Goal: Information Seeking & Learning: Learn about a topic

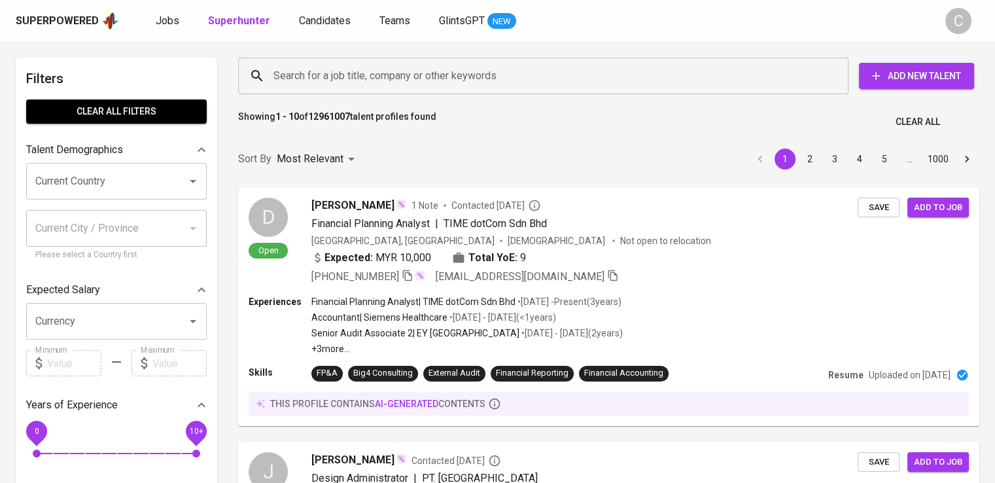
click at [387, 62] on div "Search for a job title, company or other keywords" at bounding box center [543, 76] width 611 height 37
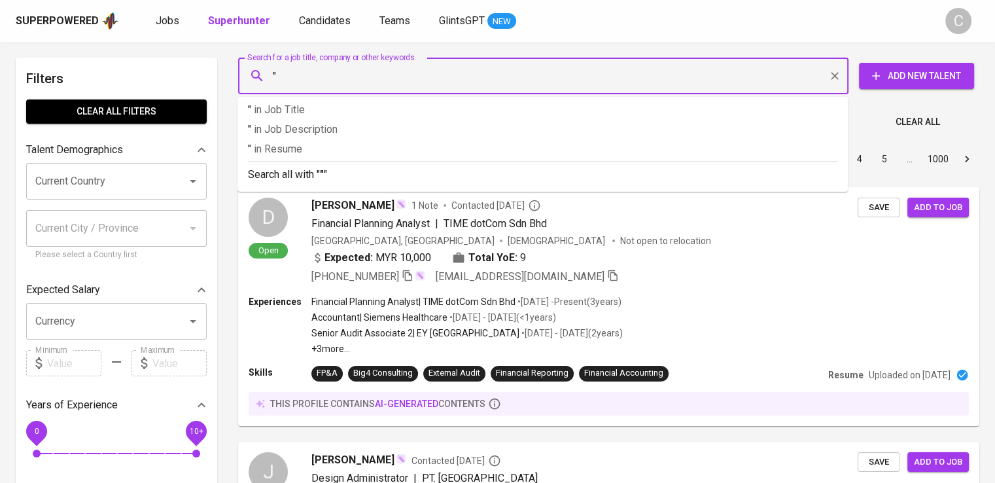
paste input "Veris"
type input ""Veris Consulting""
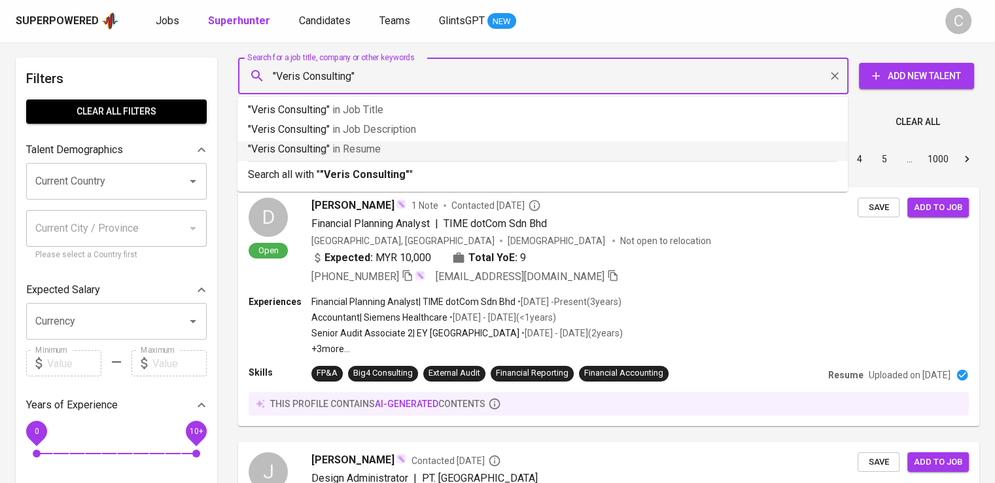
click at [418, 155] on p ""Veris Consulting" in Resume" at bounding box center [543, 149] width 590 height 16
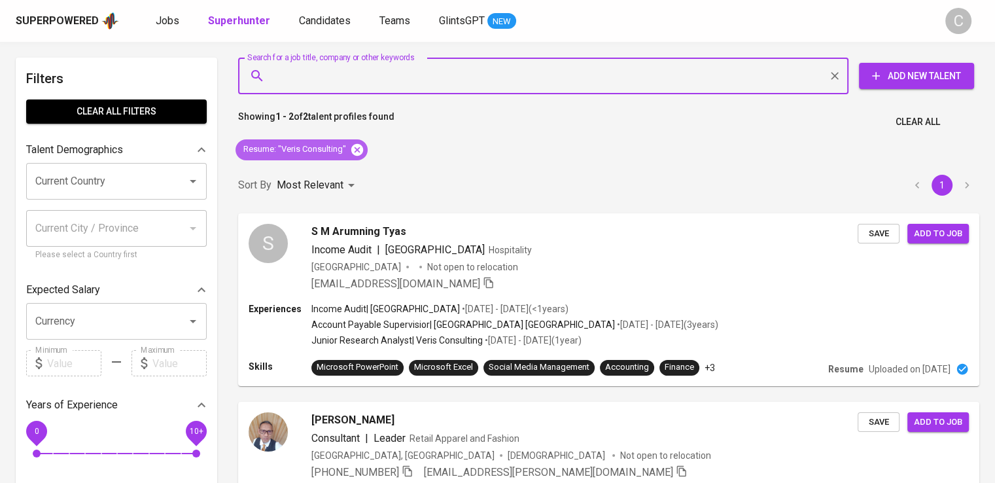
click at [361, 148] on icon at bounding box center [357, 149] width 12 height 12
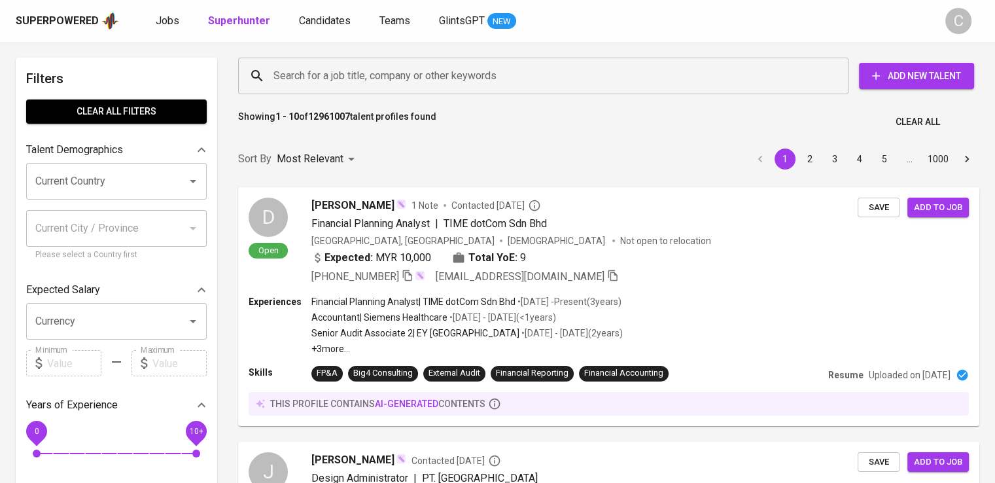
click at [374, 69] on input "Search for a job title, company or other keywords" at bounding box center [546, 75] width 553 height 25
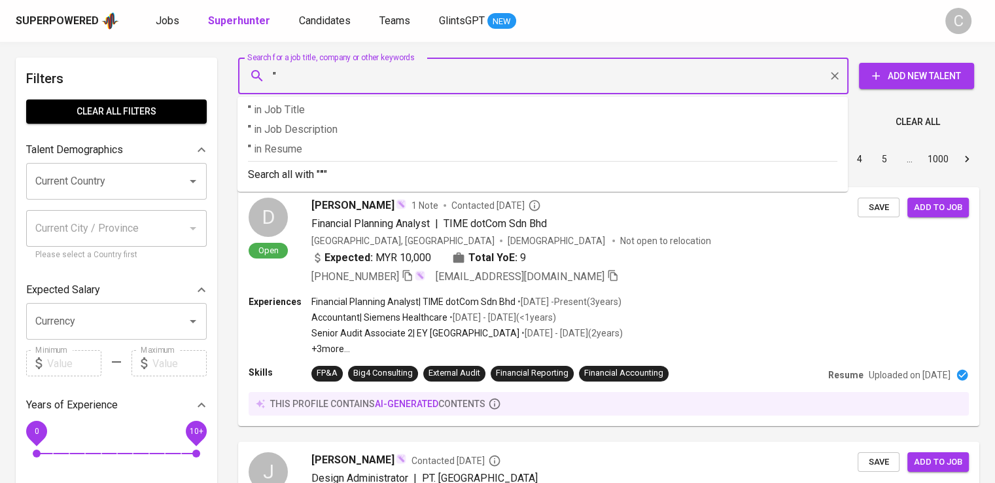
paste input "Daemeter"
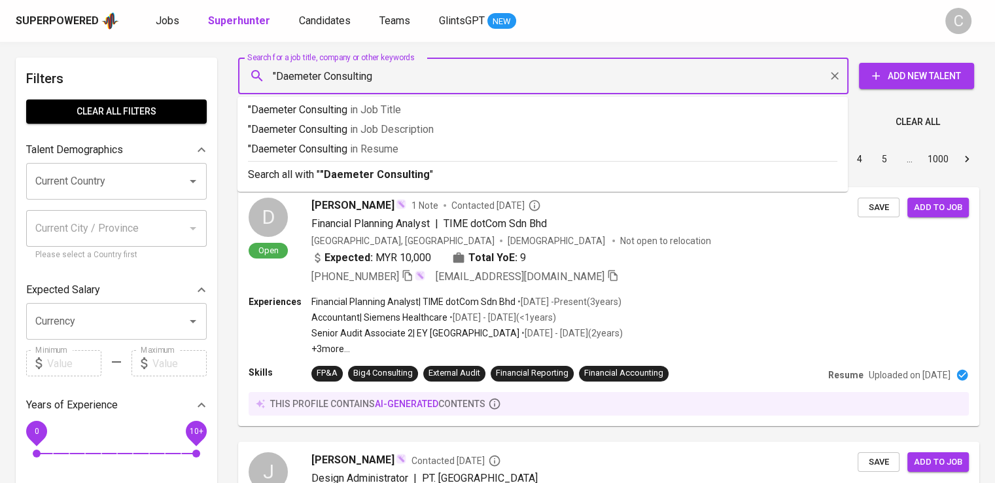
type input ""Daemeter Consulting""
click at [412, 156] on p ""Daemeter Consulting" in [GEOGRAPHIC_DATA]" at bounding box center [543, 149] width 590 height 16
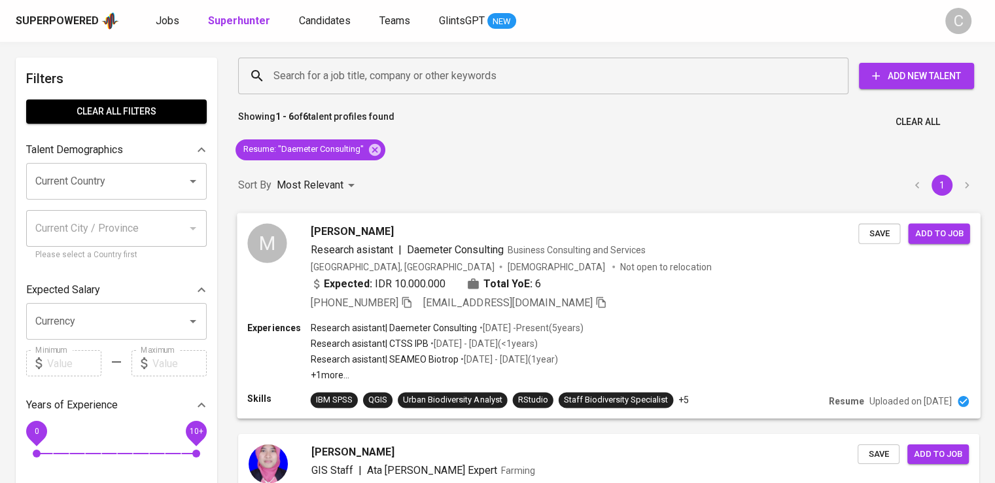
click at [621, 270] on div "[GEOGRAPHIC_DATA], [GEOGRAPHIC_DATA] [DEMOGRAPHIC_DATA] Not open to relocation" at bounding box center [585, 266] width 548 height 13
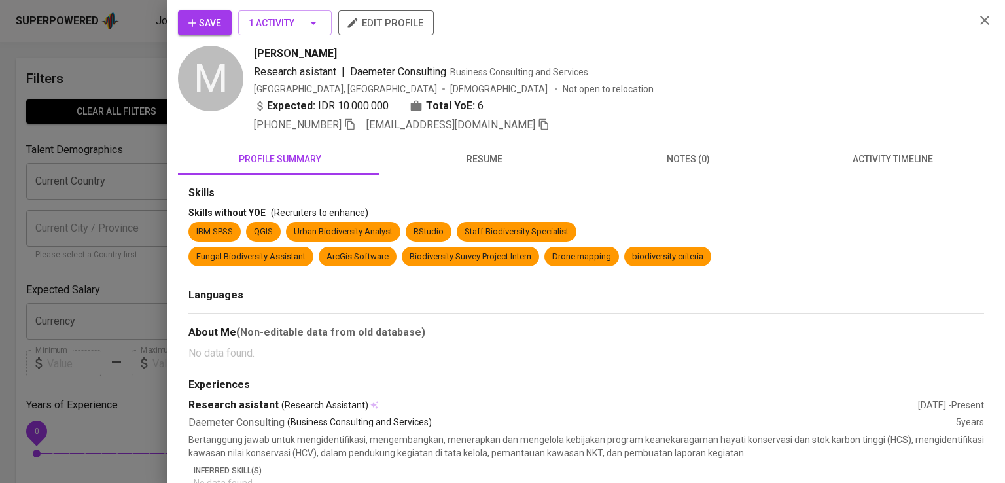
click at [857, 73] on div "Research asistant | Daemeter Consulting Business Consulting and Services" at bounding box center [609, 72] width 711 height 16
click at [354, 124] on icon "button" at bounding box center [350, 124] width 12 height 12
click at [98, 160] on div at bounding box center [502, 241] width 1005 height 483
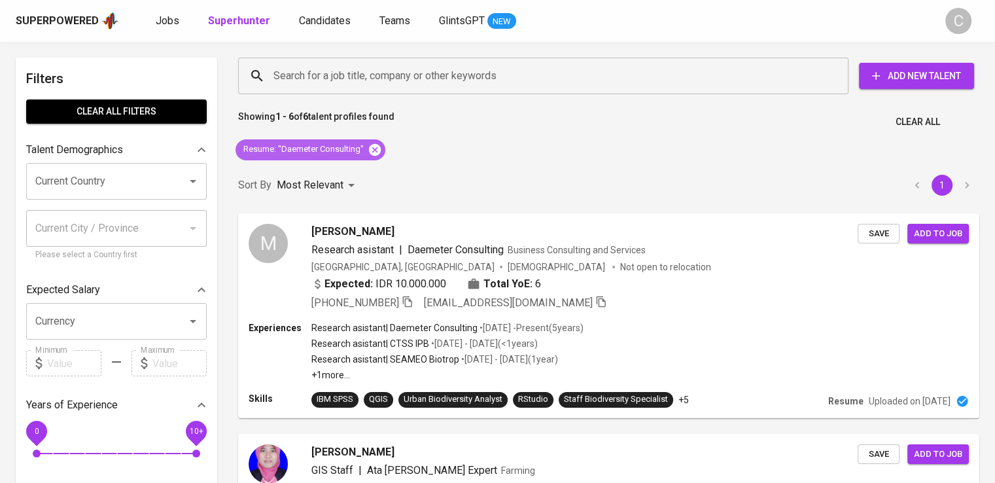
click at [374, 150] on icon at bounding box center [375, 150] width 14 height 14
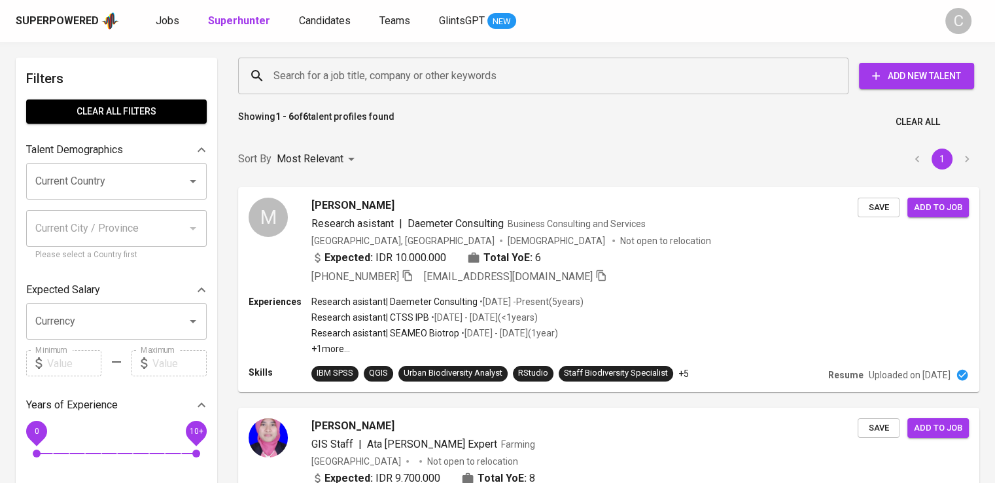
click at [385, 77] on input "Search for a job title, company or other keywords" at bounding box center [546, 75] width 553 height 25
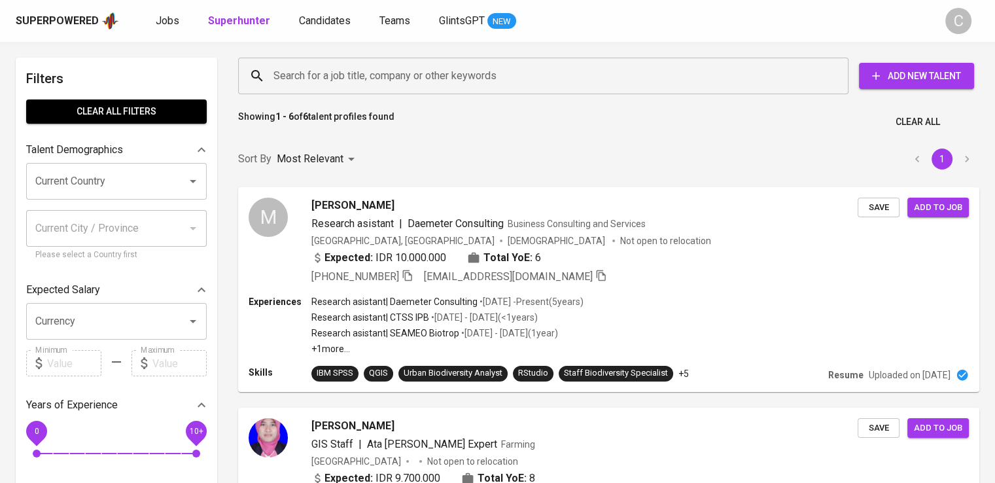
click at [385, 77] on input "Search for a job title, company or other keywords" at bounding box center [546, 75] width 553 height 25
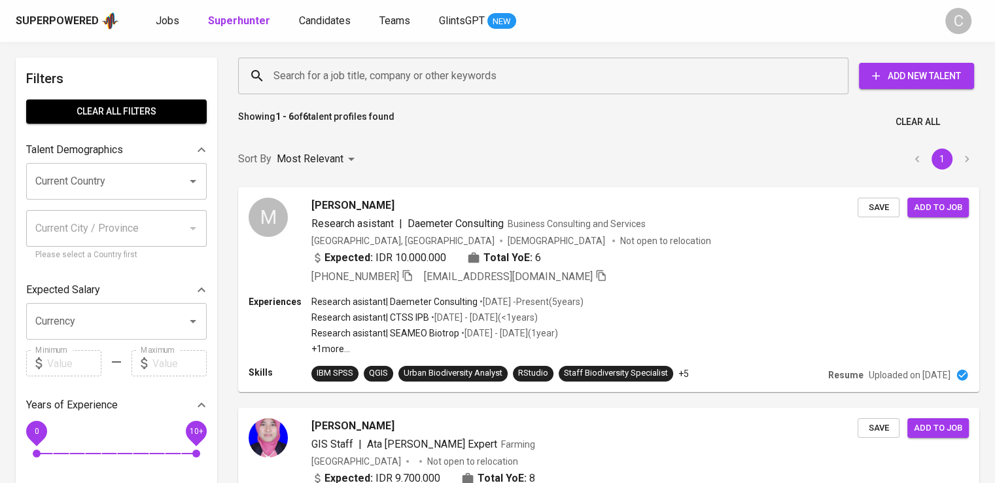
click at [385, 77] on input "Search for a job title, company or other keywords" at bounding box center [546, 75] width 553 height 25
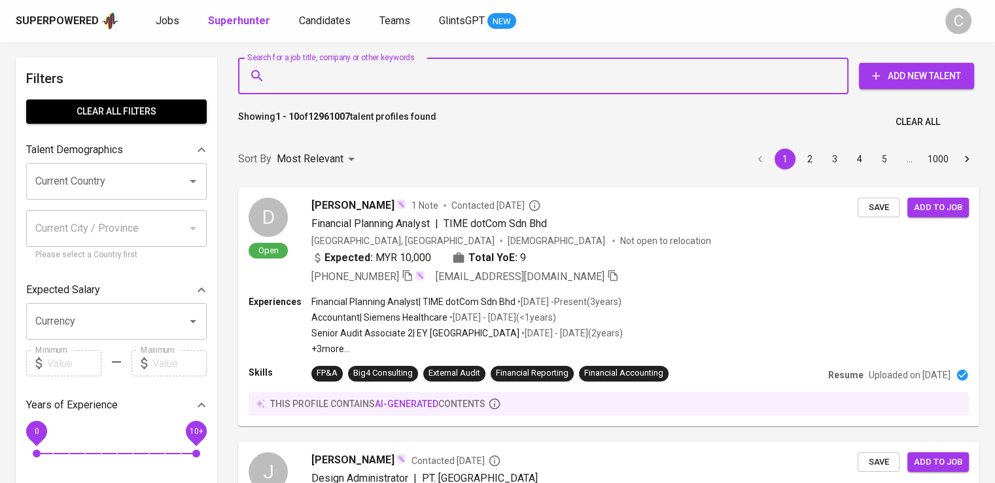
click at [385, 77] on input "Search for a job title, company or other keywords" at bounding box center [546, 75] width 553 height 25
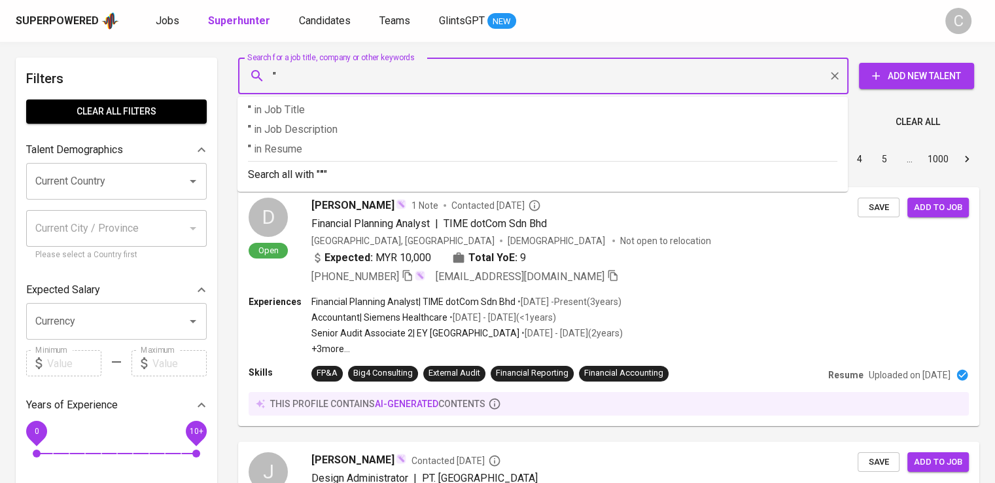
paste input "Terraco Rapi Indonesia"
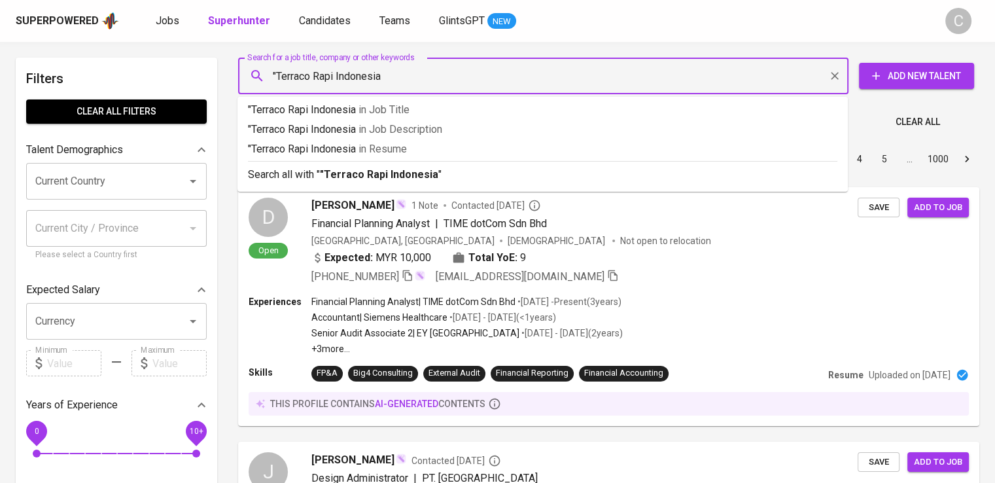
type input ""Terraco Rapi Indonesia""
click at [413, 150] on p ""Terraco Rapi Indonesia" in Resume" at bounding box center [543, 149] width 590 height 16
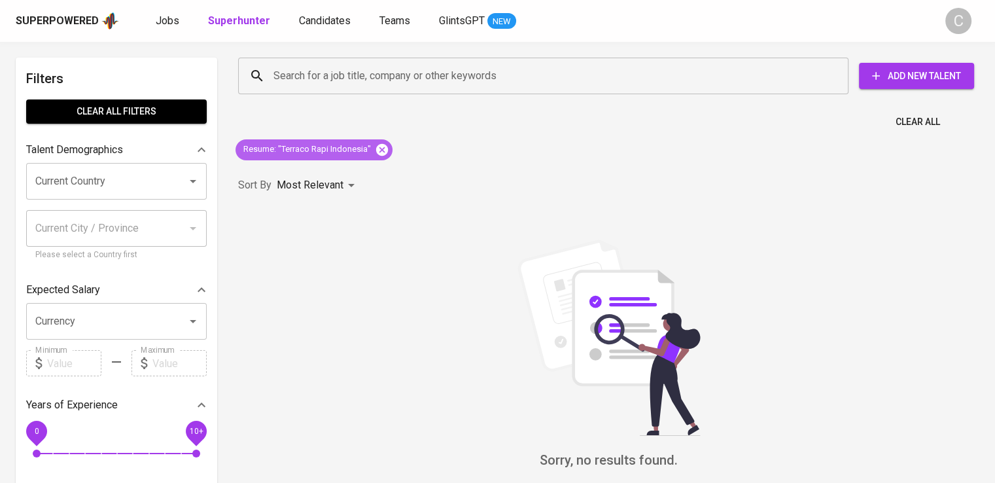
click at [385, 145] on icon at bounding box center [382, 149] width 12 height 12
click at [358, 77] on input "Search for a job title, company or other keywords" at bounding box center [546, 75] width 553 height 25
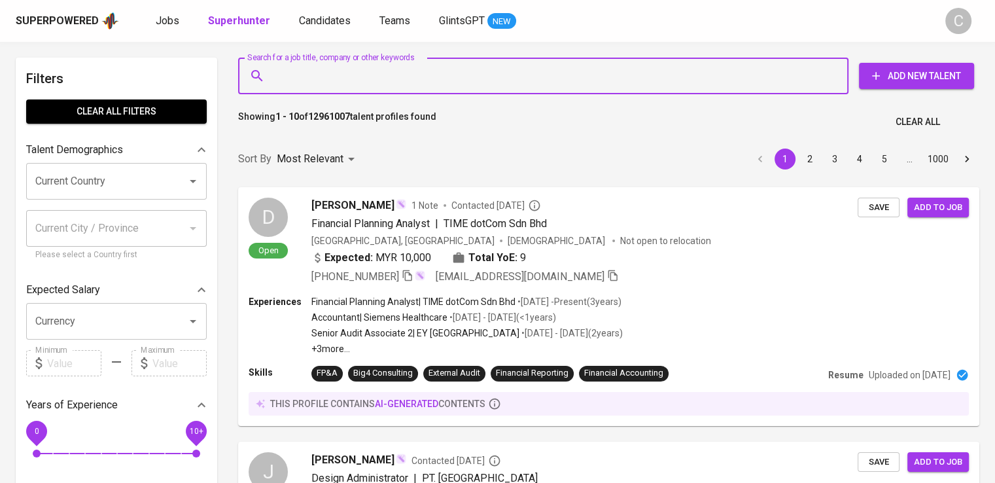
click at [358, 77] on input "Search for a job title, company or other keywords" at bounding box center [546, 75] width 553 height 25
paste input "Terraco Rapi Indonesia"
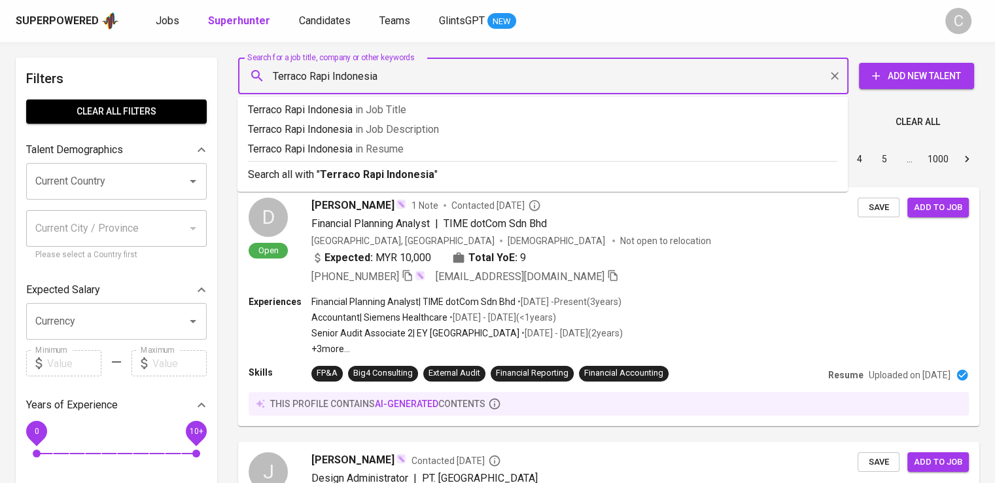
drag, startPoint x: 390, startPoint y: 79, endPoint x: 308, endPoint y: 82, distance: 81.9
click at [308, 82] on input "Terraco Rapi Indonesia" at bounding box center [546, 75] width 553 height 25
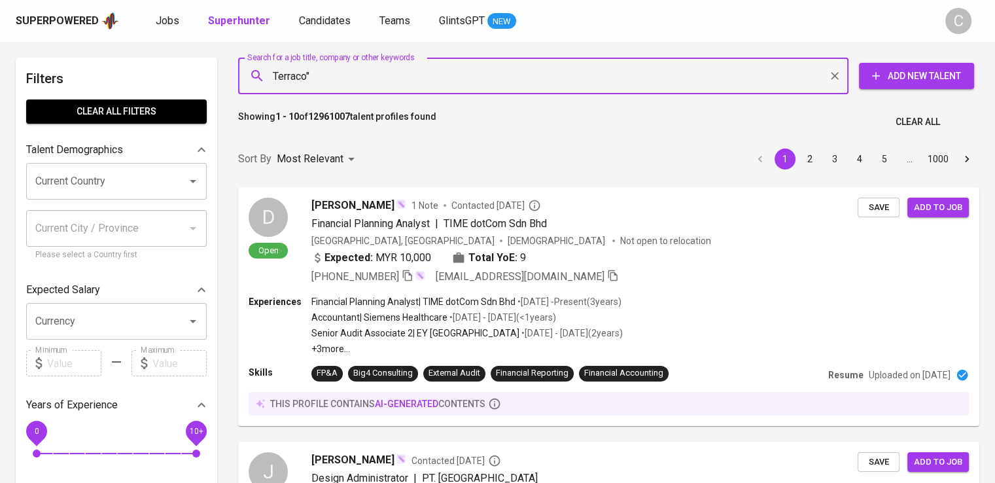
type input ""Terraco""
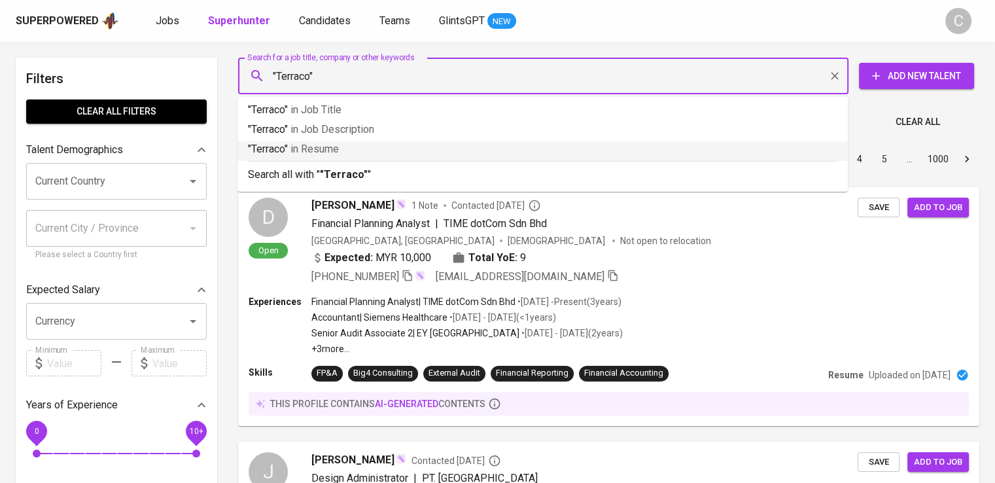
click at [322, 143] on span "in [GEOGRAPHIC_DATA]" at bounding box center [315, 149] width 48 height 12
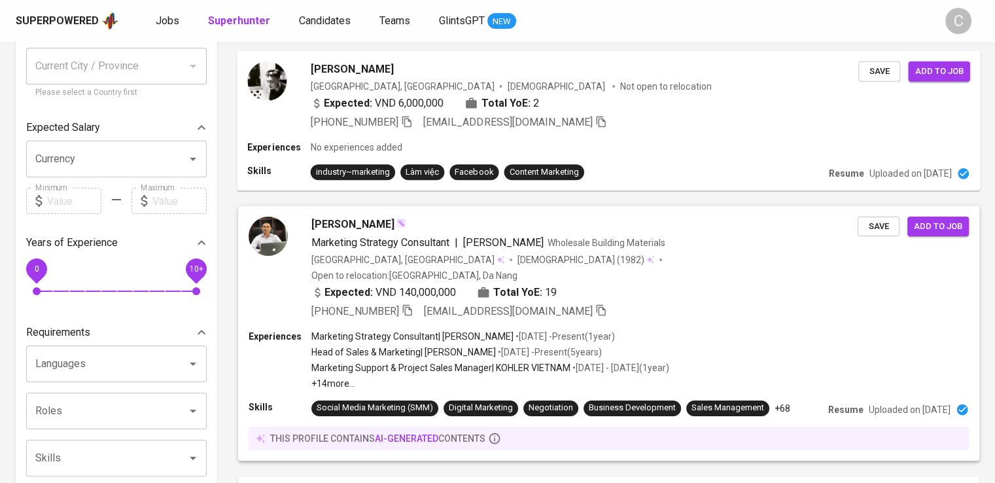
scroll to position [162, 0]
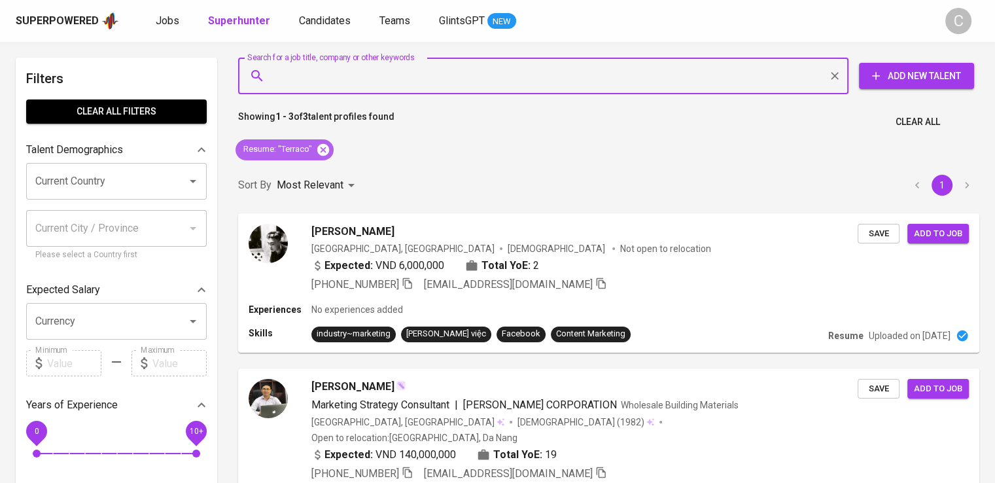
click at [319, 145] on icon at bounding box center [323, 149] width 12 height 12
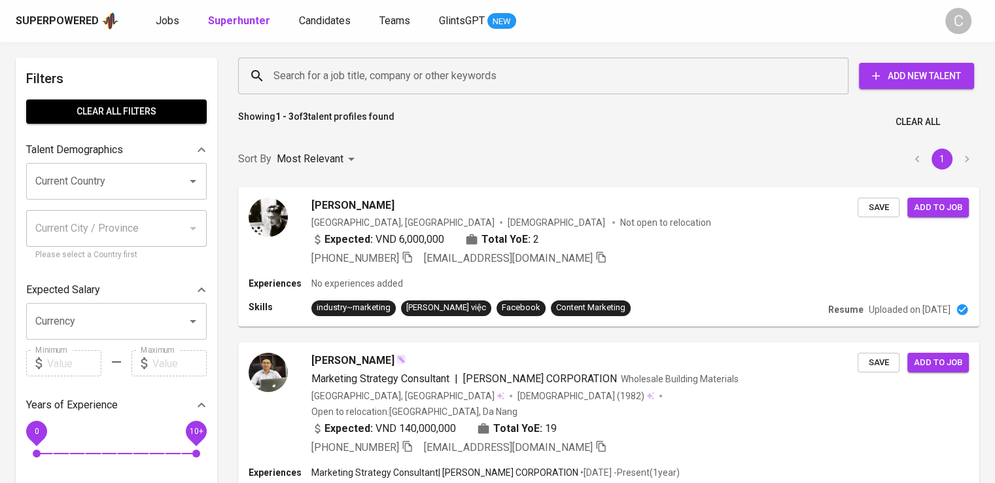
click at [342, 79] on input "Search for a job title, company or other keywords" at bounding box center [546, 75] width 553 height 25
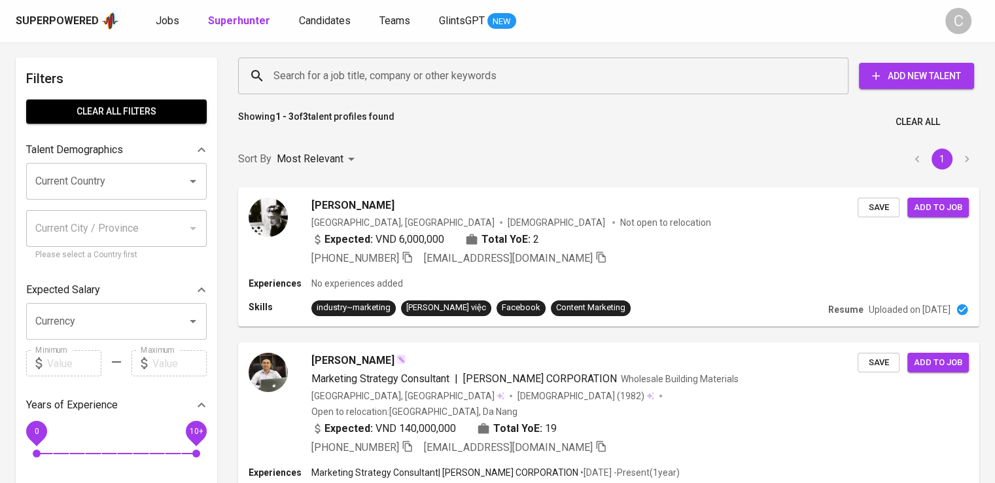
click at [342, 79] on input "Search for a job title, company or other keywords" at bounding box center [546, 75] width 553 height 25
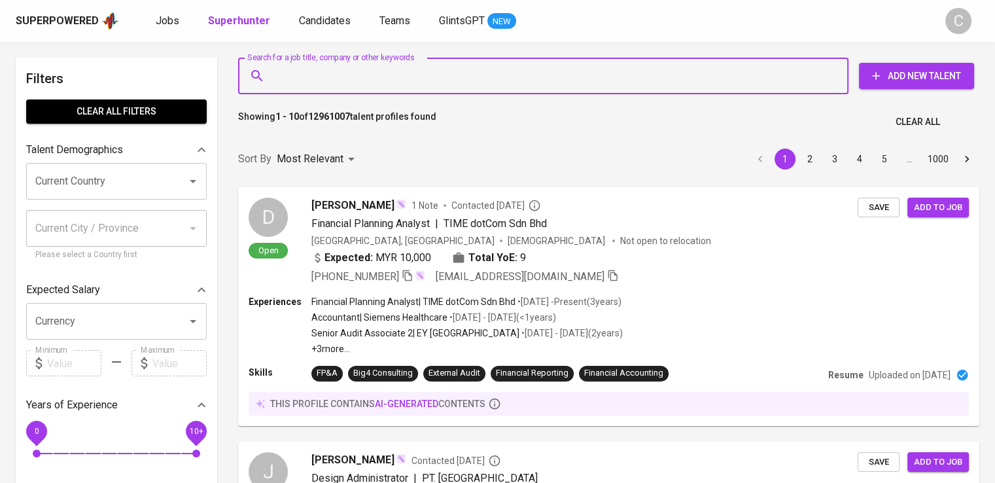
click at [342, 79] on input "Search for a job title, company or other keywords" at bounding box center [546, 75] width 553 height 25
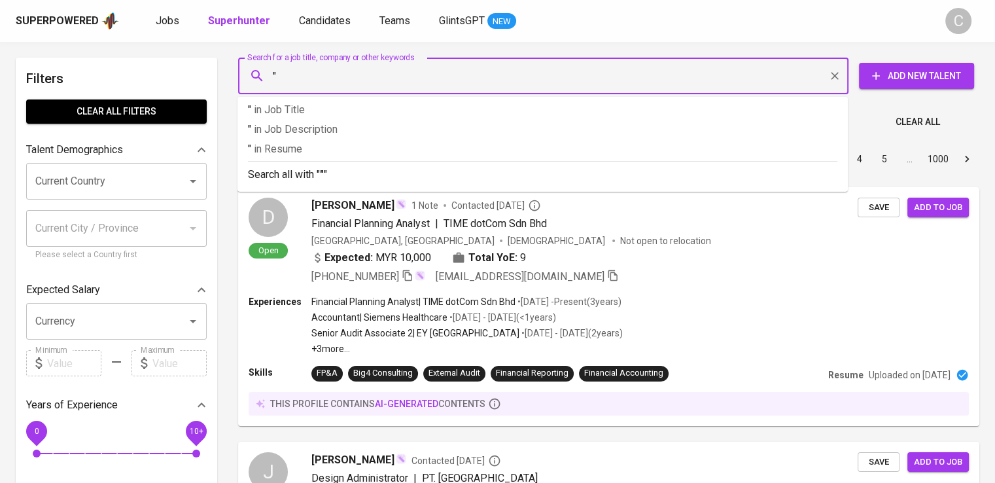
paste input "UN Global Compact Network Indonesia"
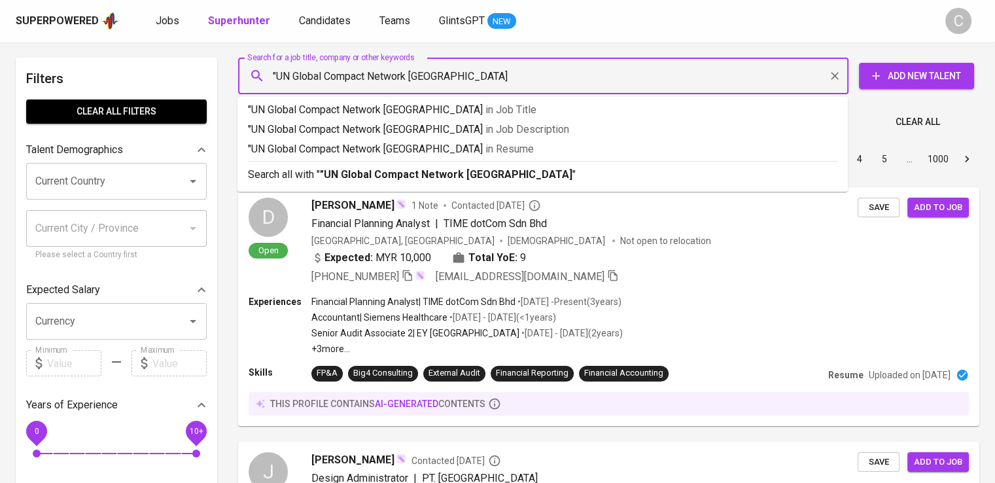
type input ""UN Global Compact Network Indonesia""
click at [395, 143] on p ""UN Global Compact Network Indonesia" in Resume" at bounding box center [543, 149] width 590 height 16
